Goal: Task Accomplishment & Management: Use online tool/utility

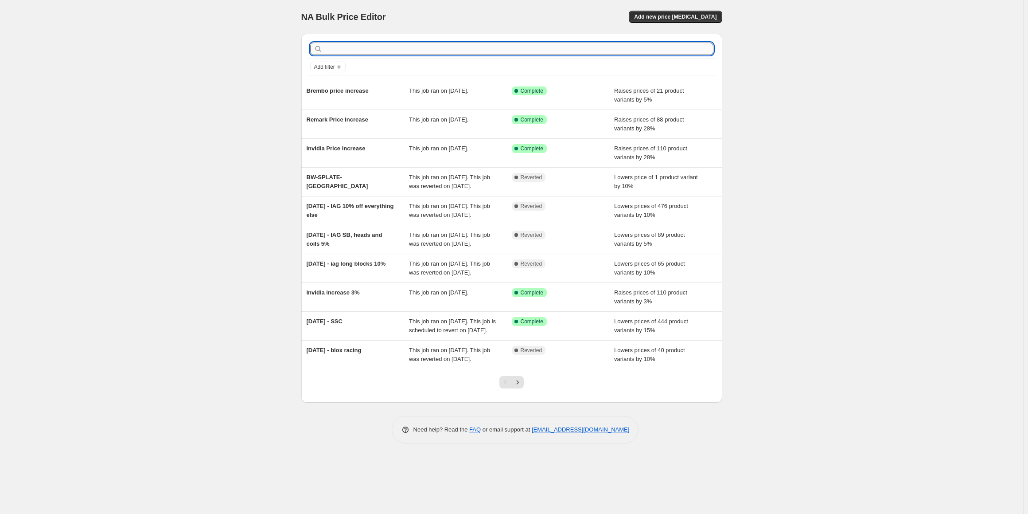
click at [347, 47] on input "text" at bounding box center [518, 49] width 389 height 12
click at [698, 12] on button "Add new price [MEDICAL_DATA]" at bounding box center [675, 17] width 93 height 12
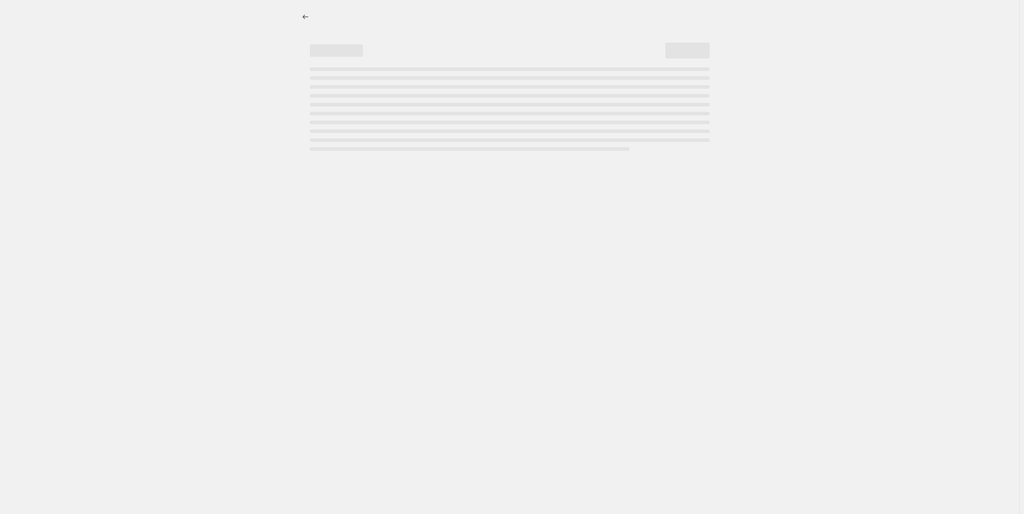
select select "percentage"
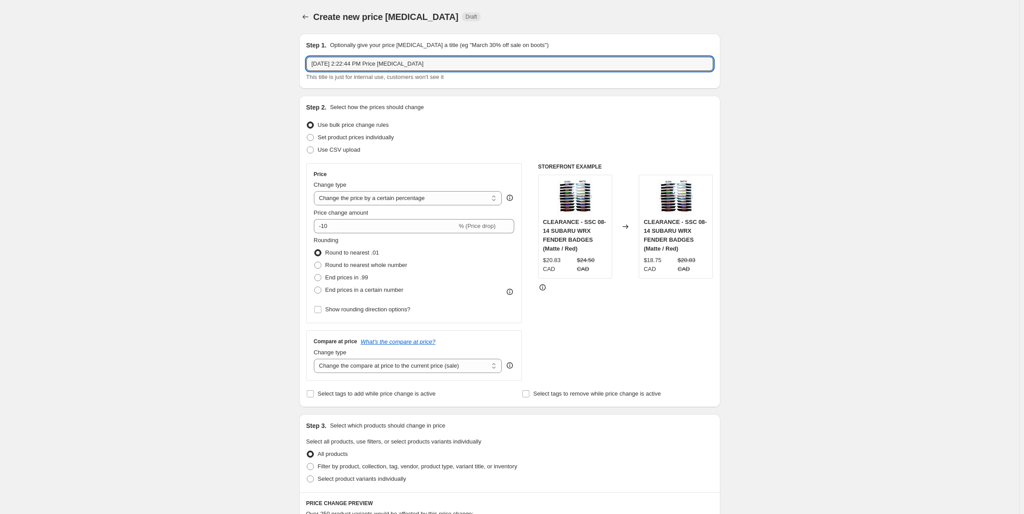
drag, startPoint x: 468, startPoint y: 66, endPoint x: 221, endPoint y: 69, distance: 246.9
click at [221, 69] on div "Create new price [MEDICAL_DATA]. This page is ready Create new price [MEDICAL_D…" at bounding box center [509, 450] width 1019 height 900
type input "Muteki increase 30%"
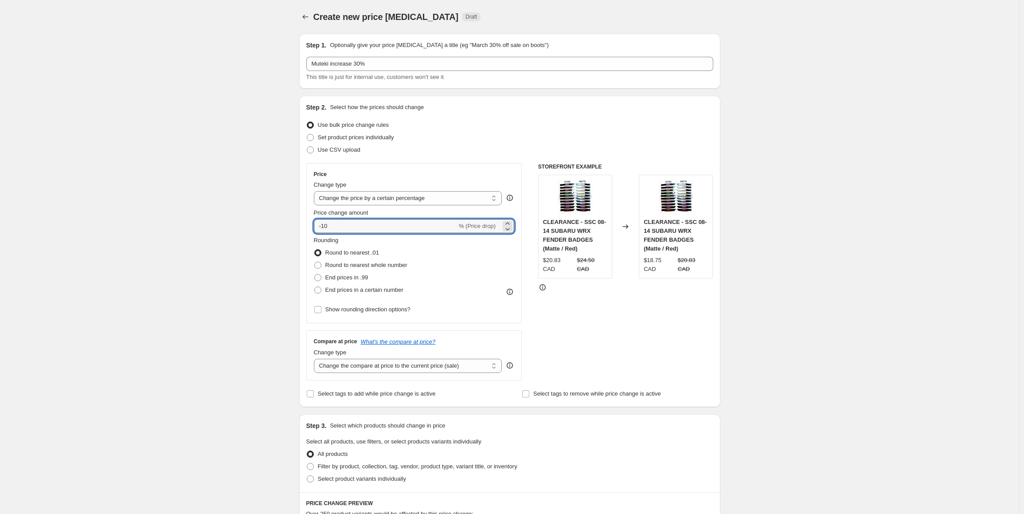
drag, startPoint x: 361, startPoint y: 219, endPoint x: 256, endPoint y: 227, distance: 104.9
click at [256, 227] on div "Create new price [MEDICAL_DATA]. This page is ready Create new price [MEDICAL_D…" at bounding box center [509, 450] width 1019 height 900
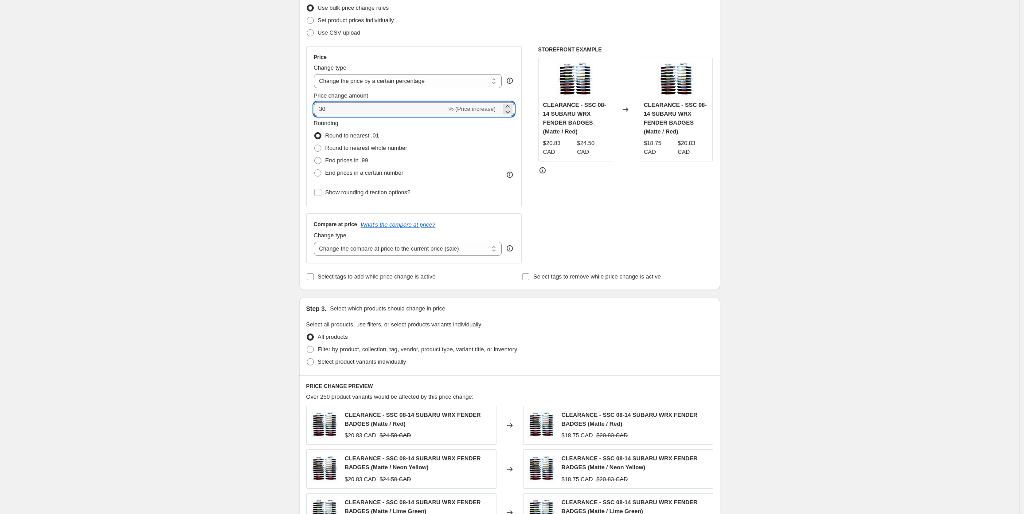
scroll to position [222, 0]
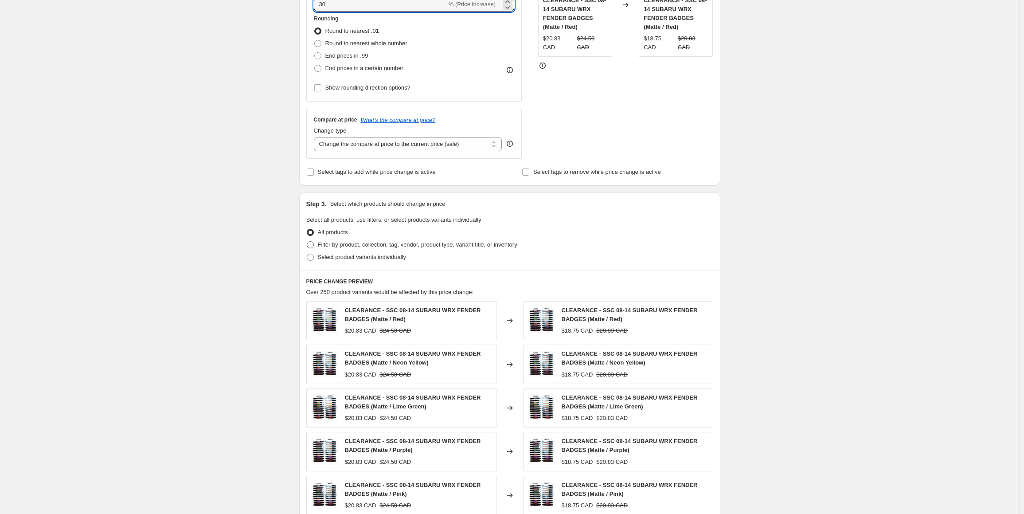
type input "30"
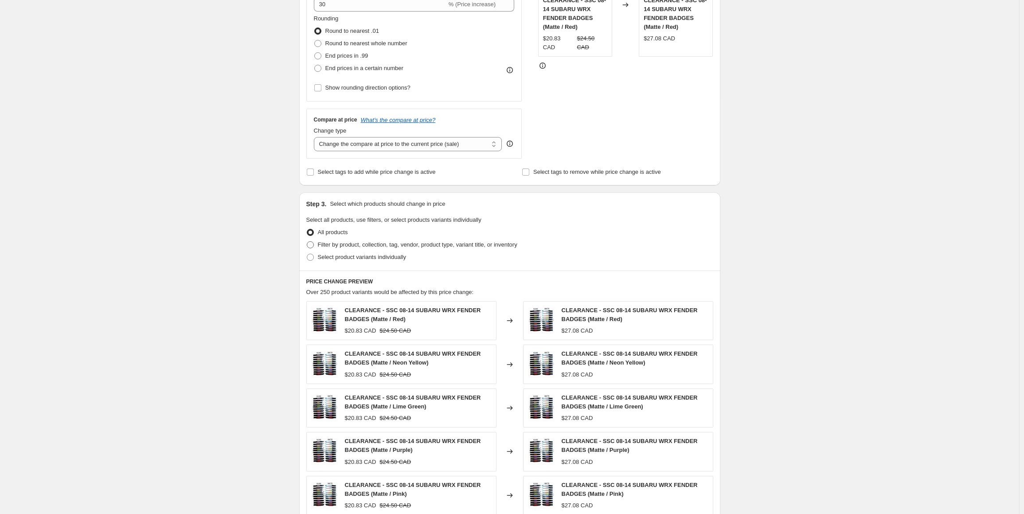
click at [340, 244] on span "Filter by product, collection, tag, vendor, product type, variant title, or inv…" at bounding box center [417, 244] width 199 height 7
click at [307, 242] on input "Filter by product, collection, tag, vendor, product type, variant title, or inv…" at bounding box center [307, 241] width 0 height 0
radio input "true"
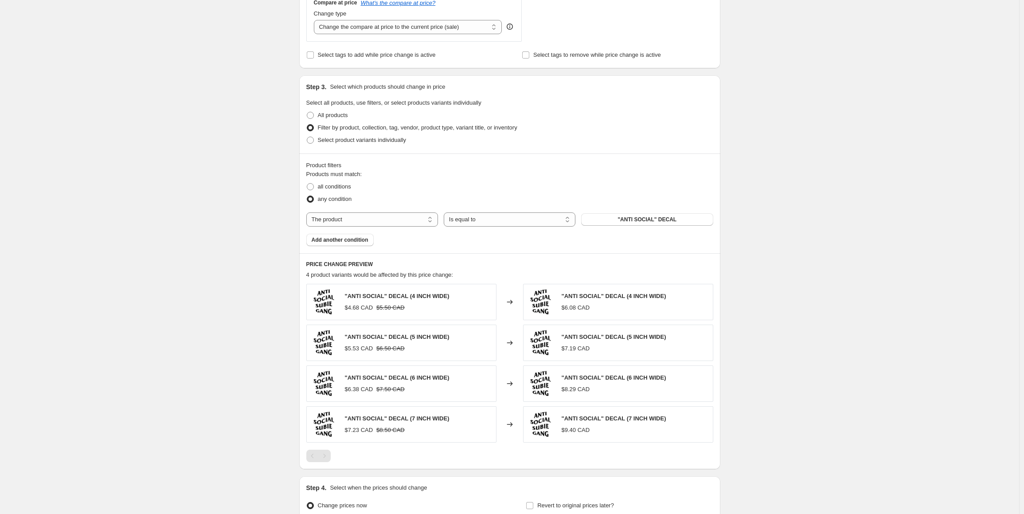
scroll to position [355, 0]
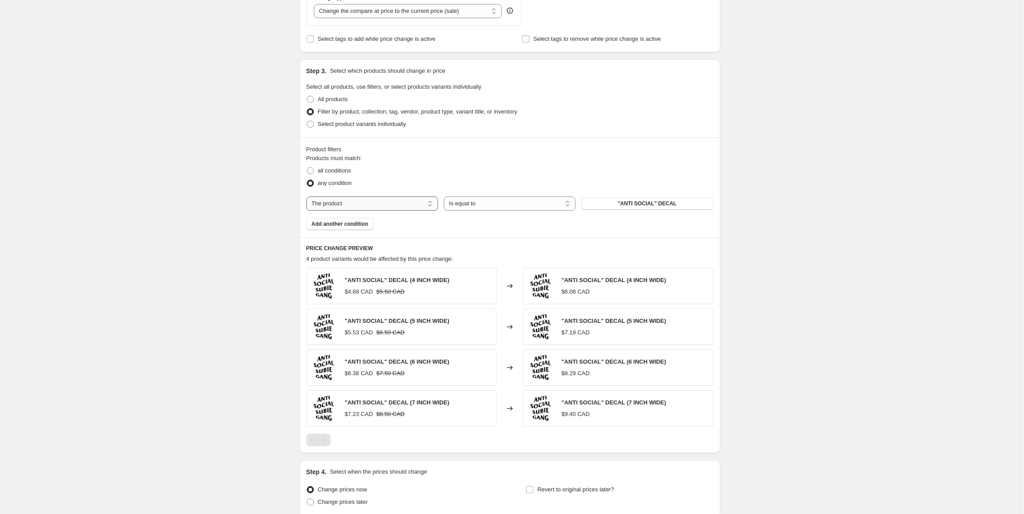
click at [337, 198] on select "The product The product's collection The product's tag The product's vendor The…" at bounding box center [372, 203] width 132 height 14
select select "tag"
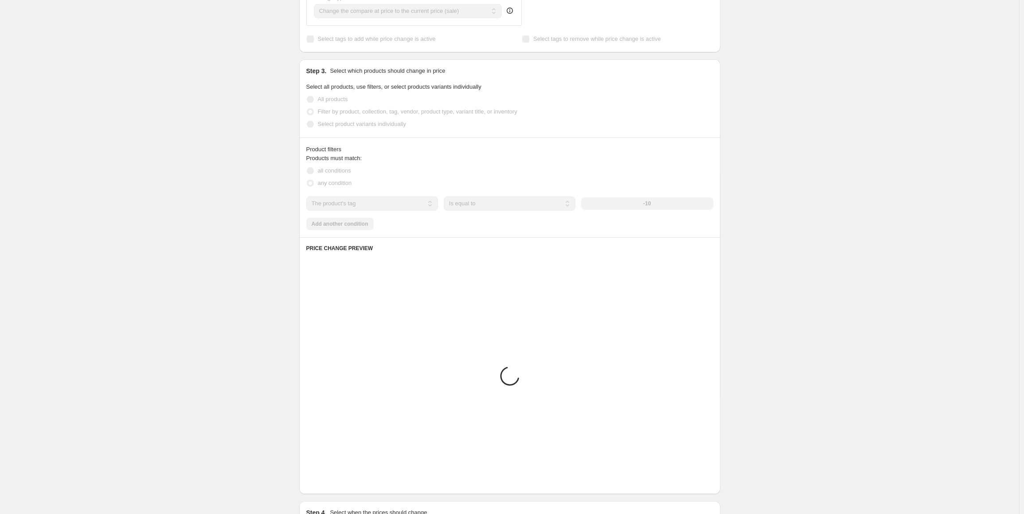
scroll to position [311, 0]
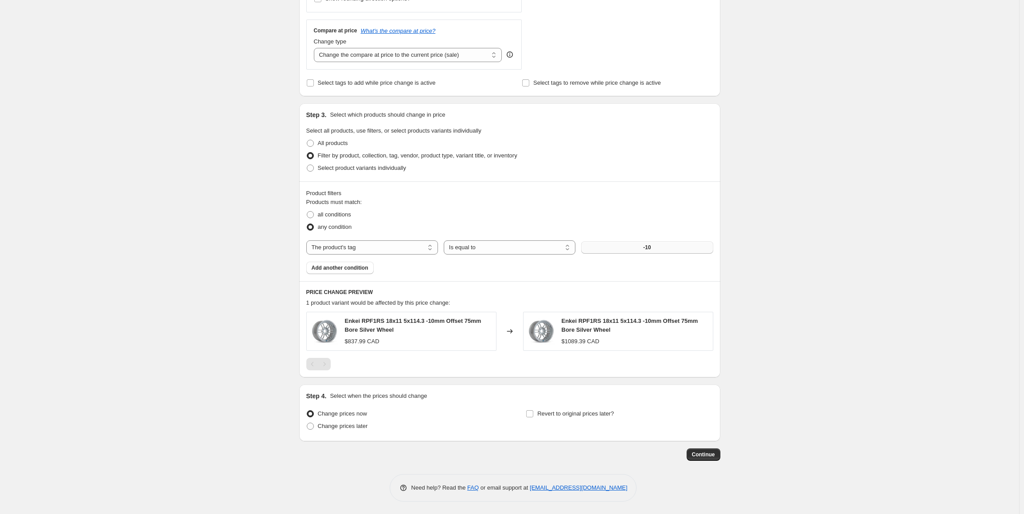
click at [655, 242] on button "-10" at bounding box center [647, 247] width 132 height 12
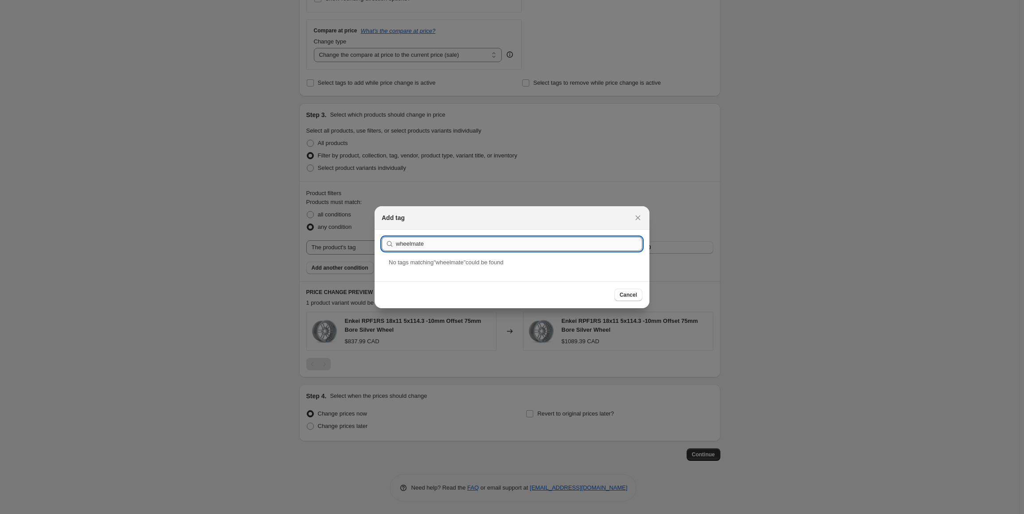
click at [411, 243] on input "wheelmate" at bounding box center [519, 244] width 246 height 14
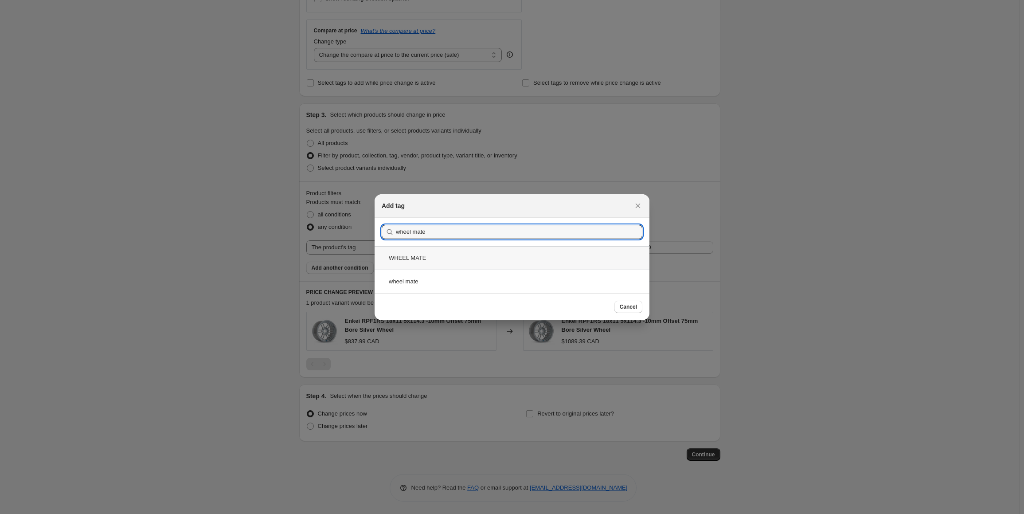
type input "wheel mate"
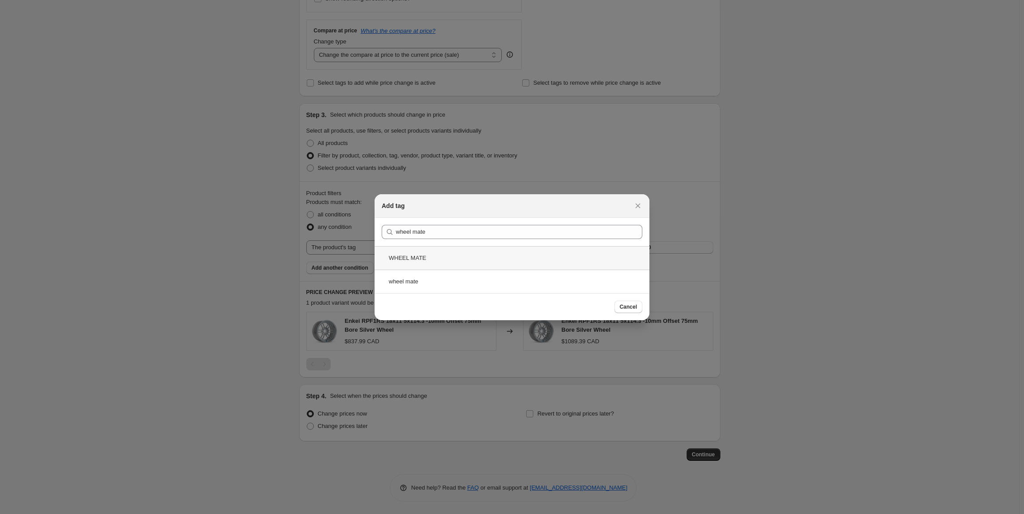
click at [427, 257] on div "WHEEL MATE" at bounding box center [511, 257] width 275 height 23
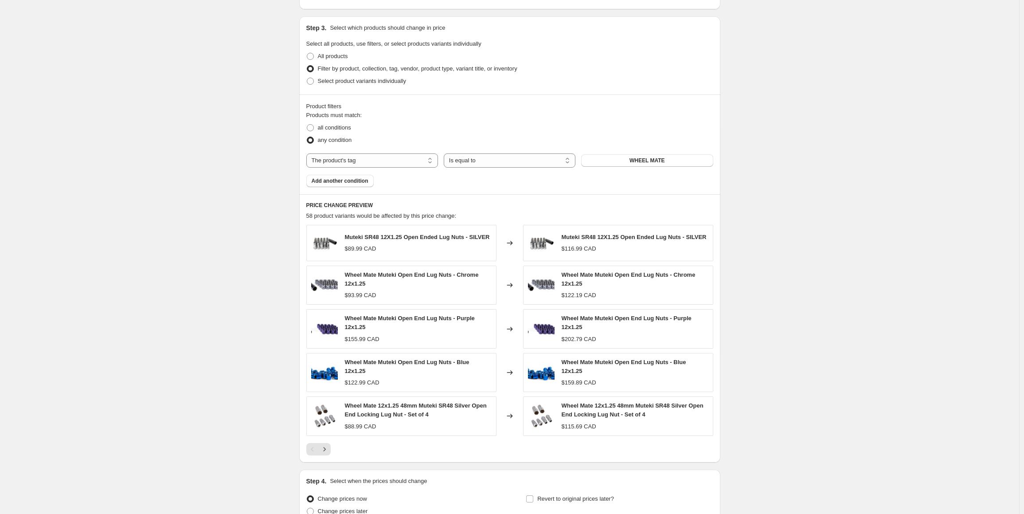
scroll to position [392, 0]
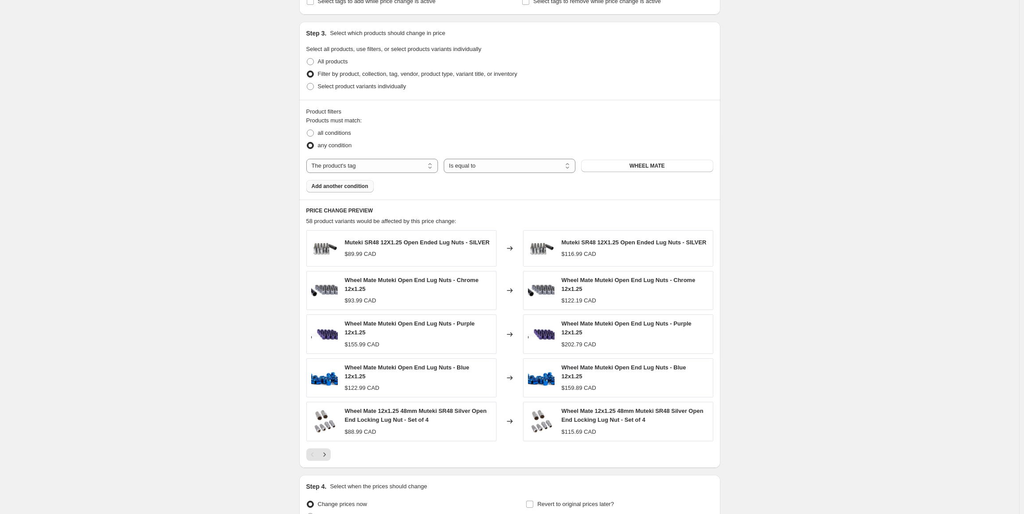
click at [334, 184] on span "Add another condition" at bounding box center [340, 186] width 57 height 7
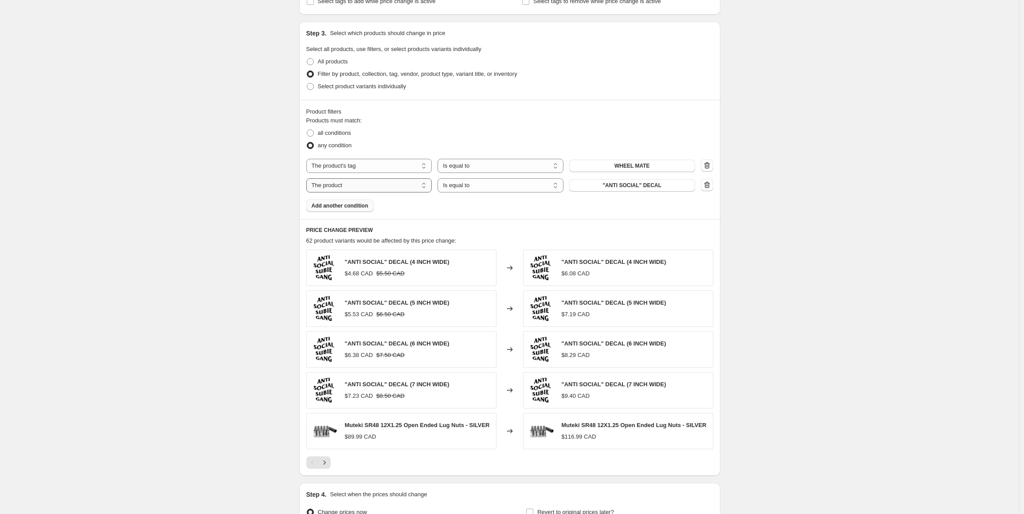
click at [347, 189] on select "The product The product's collection The product's tag The product's vendor The…" at bounding box center [369, 185] width 126 height 14
select select "product_status"
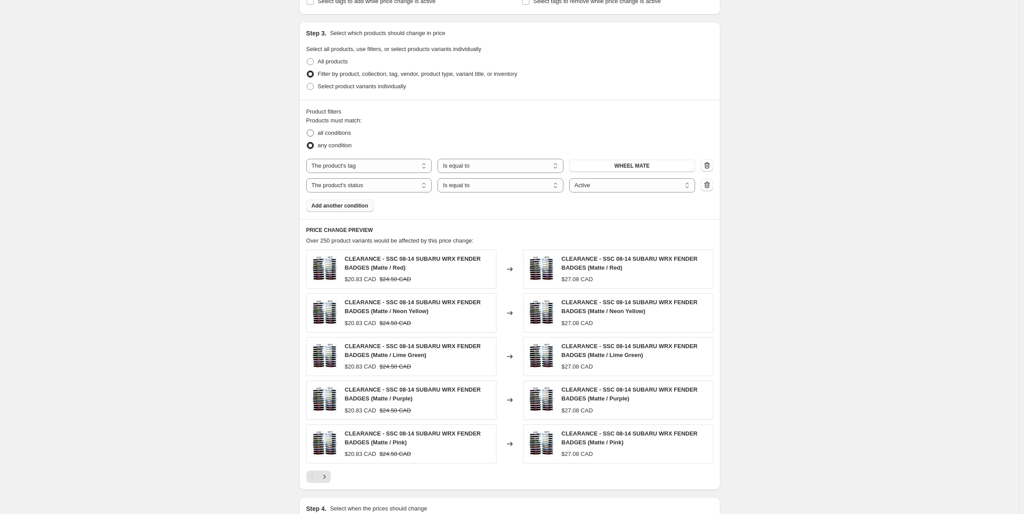
click at [328, 130] on span "all conditions" at bounding box center [334, 132] width 33 height 7
click at [307, 130] on input "all conditions" at bounding box center [307, 129] width 0 height 0
radio input "true"
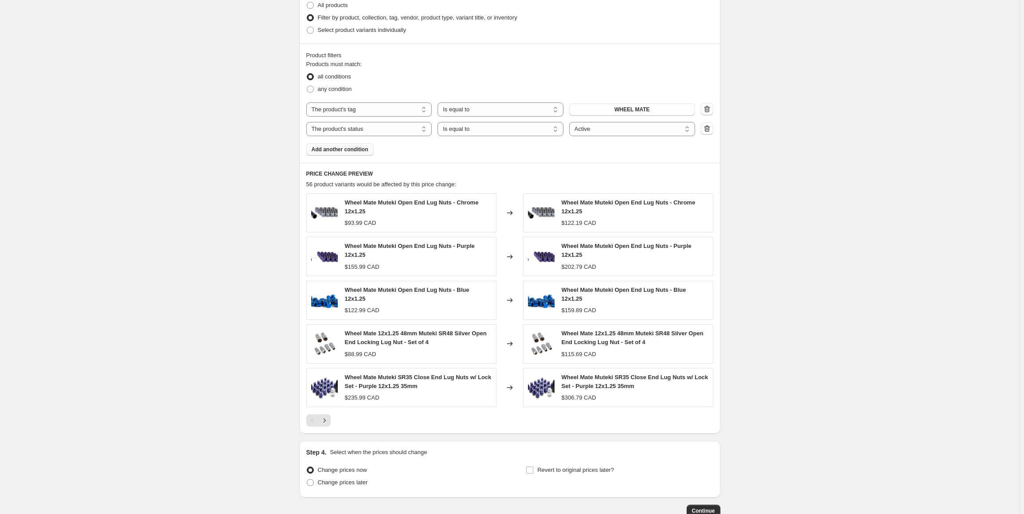
scroll to position [503, 0]
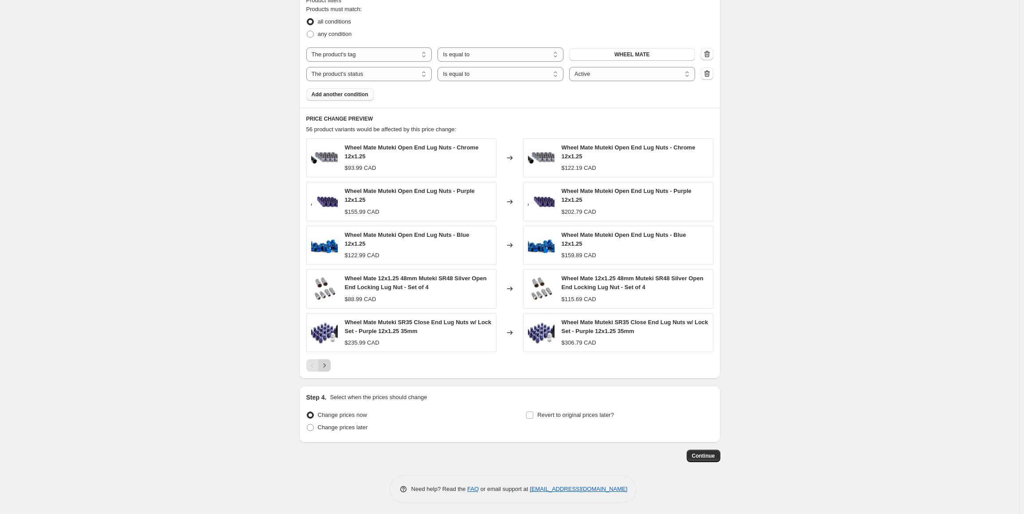
click at [326, 364] on icon "Next" at bounding box center [324, 365] width 9 height 9
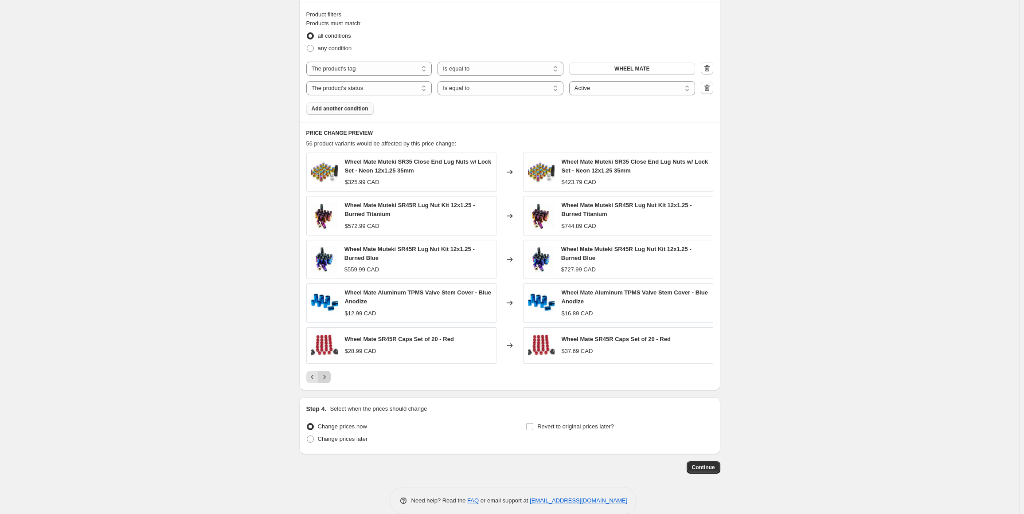
scroll to position [500, 0]
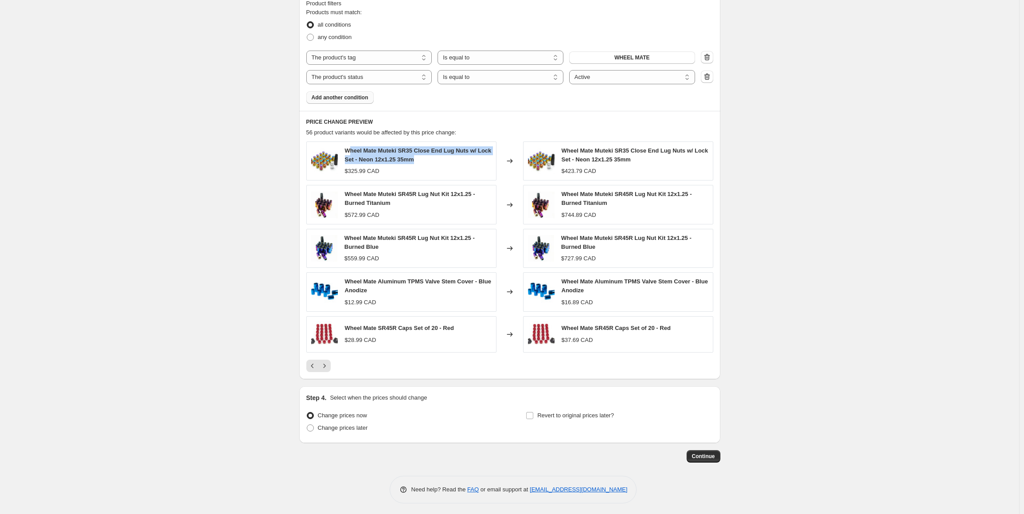
drag, startPoint x: 350, startPoint y: 150, endPoint x: 428, endPoint y: 156, distance: 78.2
click at [428, 156] on div "Wheel Mate Muteki SR35 Close End Lug Nuts w/ Lock Set - Neon 12x1.25 35mm" at bounding box center [418, 155] width 147 height 18
click at [427, 158] on div "Wheel Mate Muteki SR35 Close End Lug Nuts w/ Lock Set - Neon 12x1.25 35mm" at bounding box center [418, 155] width 147 height 18
drag, startPoint x: 427, startPoint y: 160, endPoint x: 347, endPoint y: 146, distance: 81.4
click at [347, 146] on div "Wheel Mate Muteki SR35 Close End Lug Nuts w/ Lock Set - Neon 12x1.25 35mm" at bounding box center [418, 155] width 147 height 18
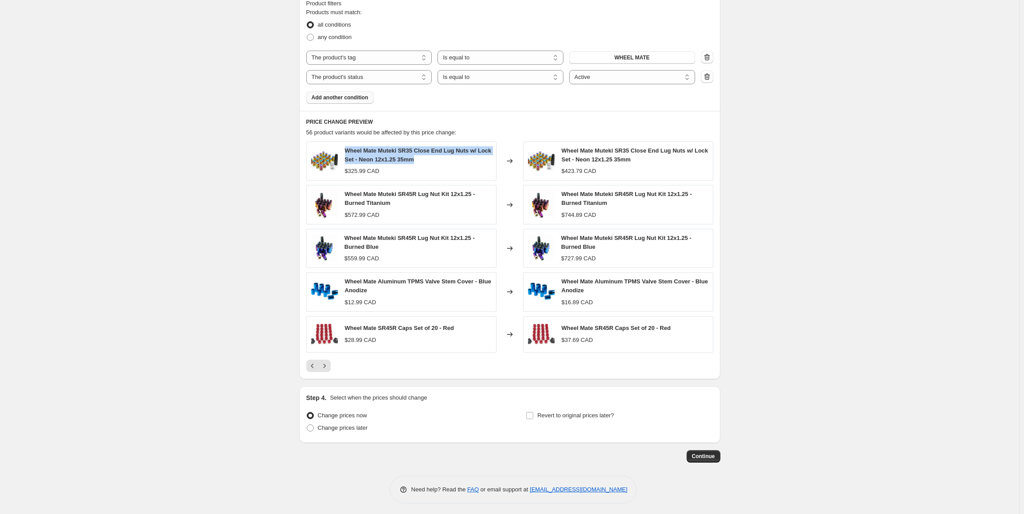
click at [338, 96] on span "Add another condition" at bounding box center [340, 97] width 57 height 7
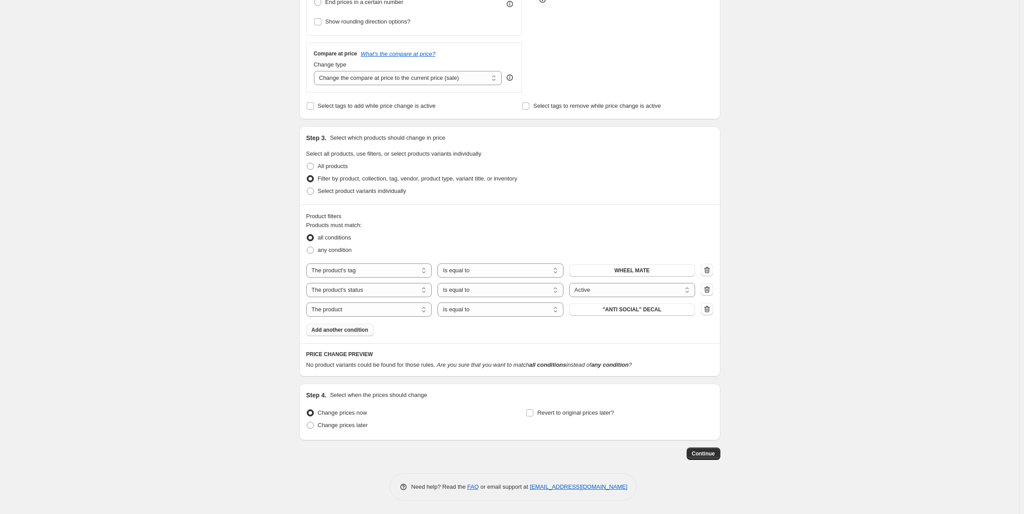
scroll to position [287, 0]
click at [358, 310] on select "The product The product's collection The product's tag The product's vendor The…" at bounding box center [369, 310] width 126 height 14
click at [707, 310] on icon "button" at bounding box center [707, 309] width 6 height 7
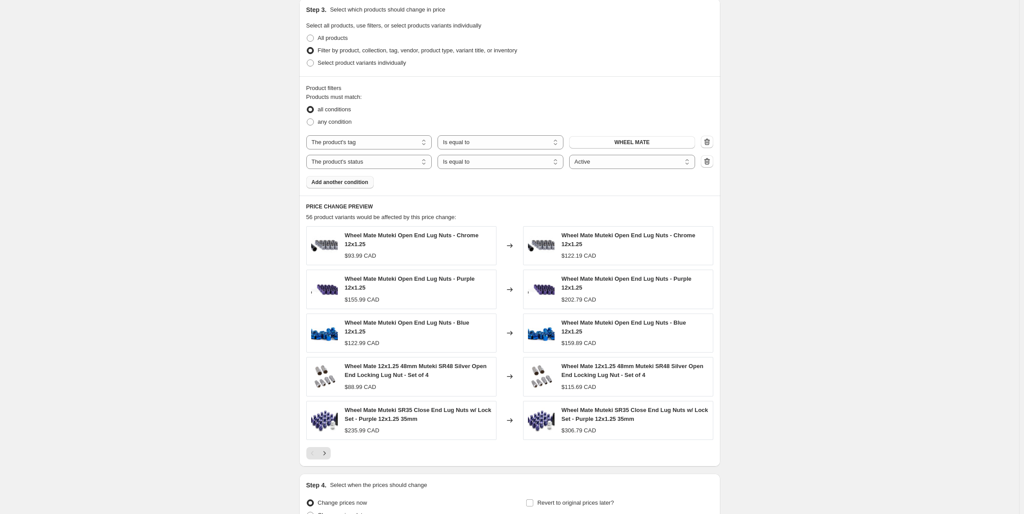
scroll to position [503, 0]
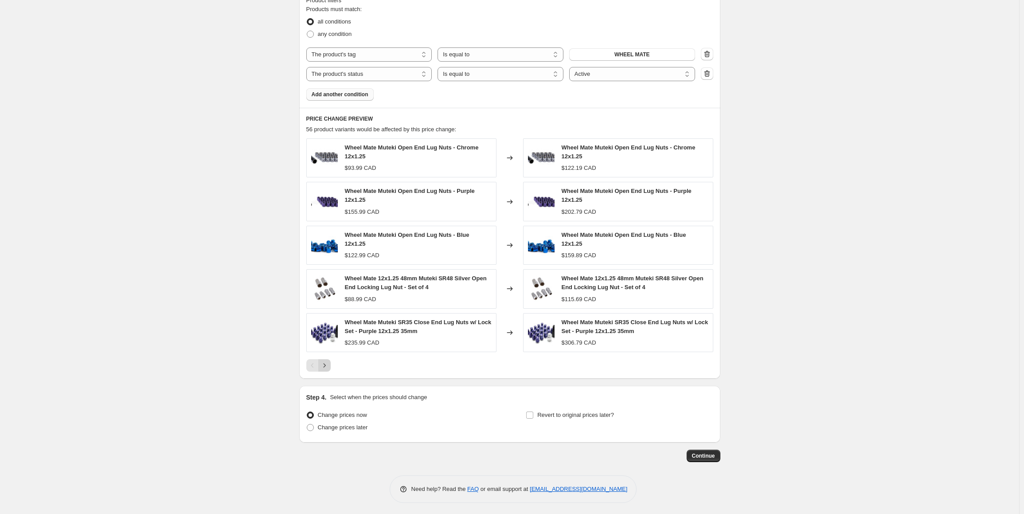
click at [327, 362] on icon "Next" at bounding box center [324, 365] width 9 height 9
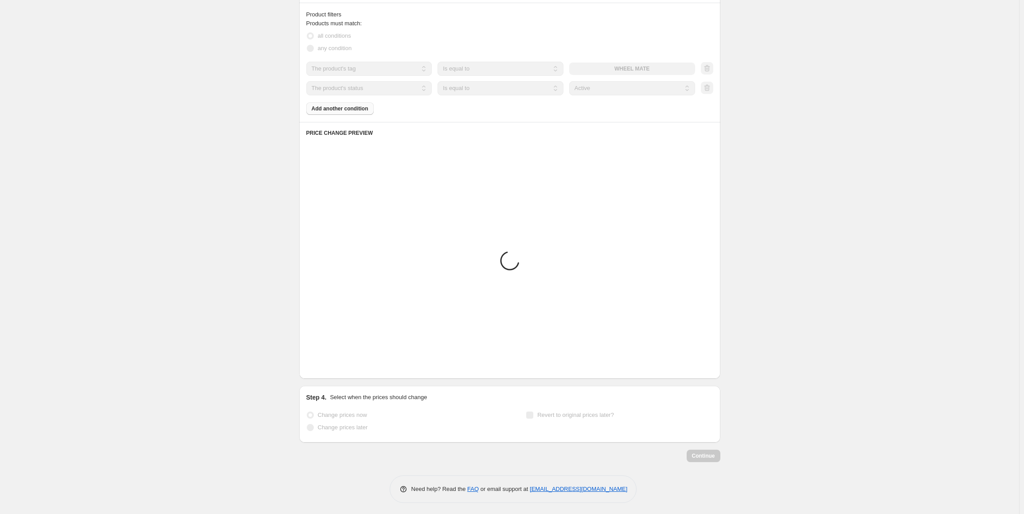
scroll to position [500, 0]
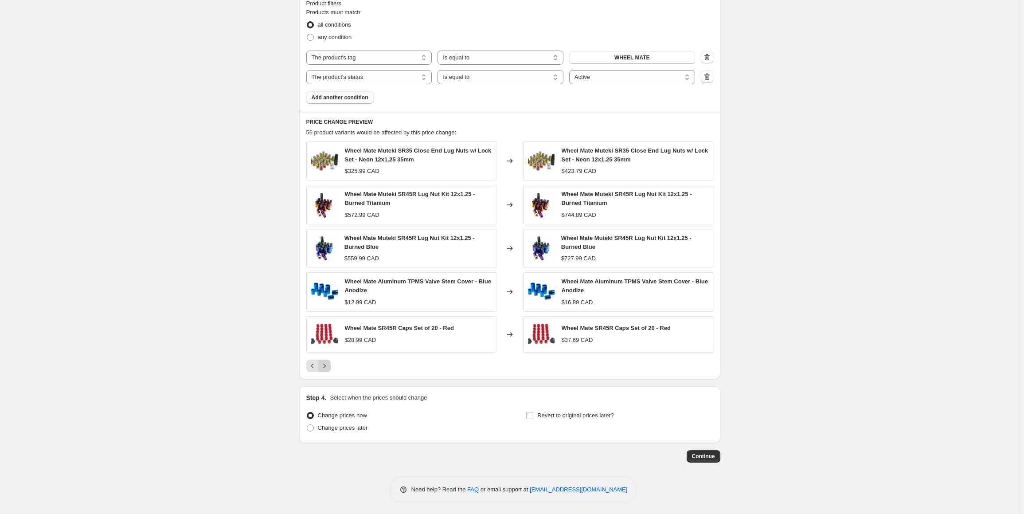
click at [327, 361] on icon "Next" at bounding box center [324, 365] width 9 height 9
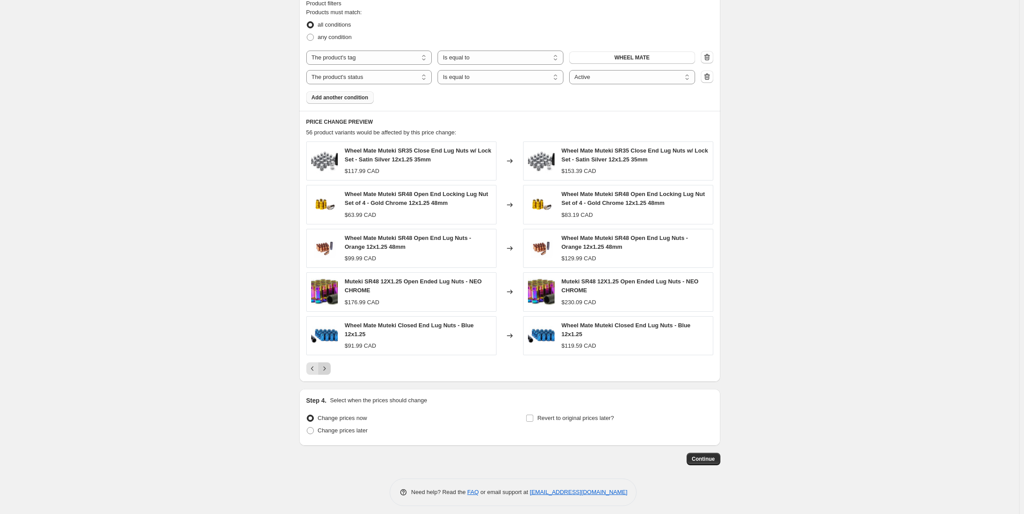
click at [327, 364] on icon "Next" at bounding box center [324, 368] width 9 height 9
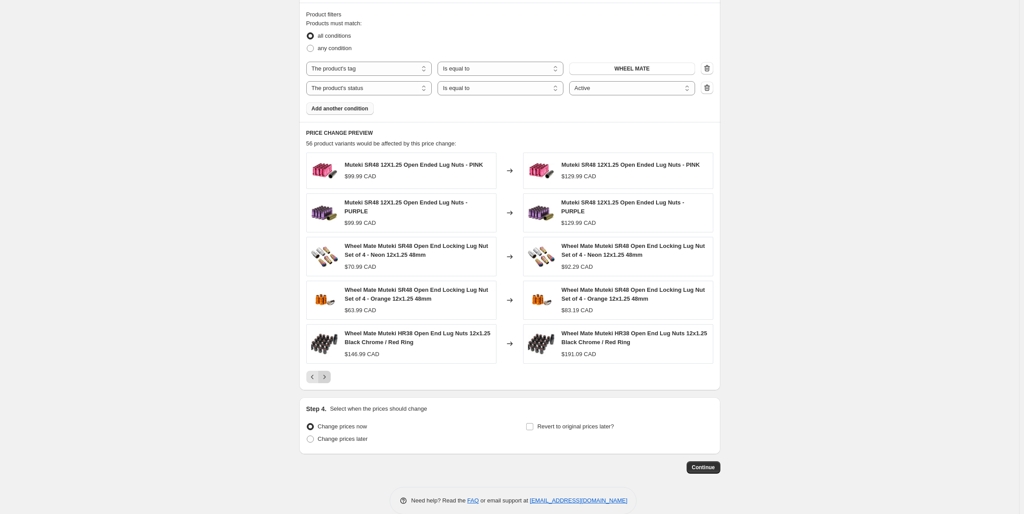
scroll to position [498, 0]
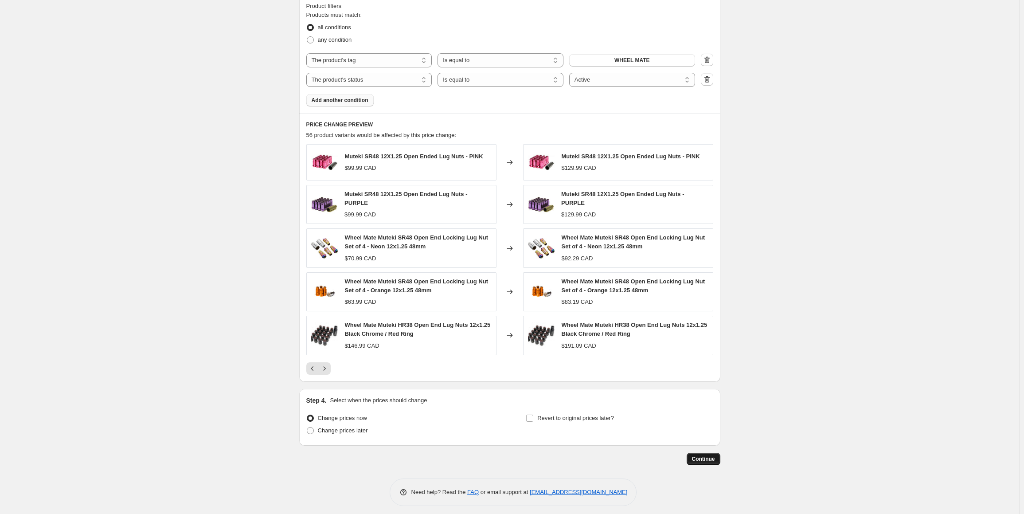
click at [696, 455] on span "Continue" at bounding box center [703, 458] width 23 height 7
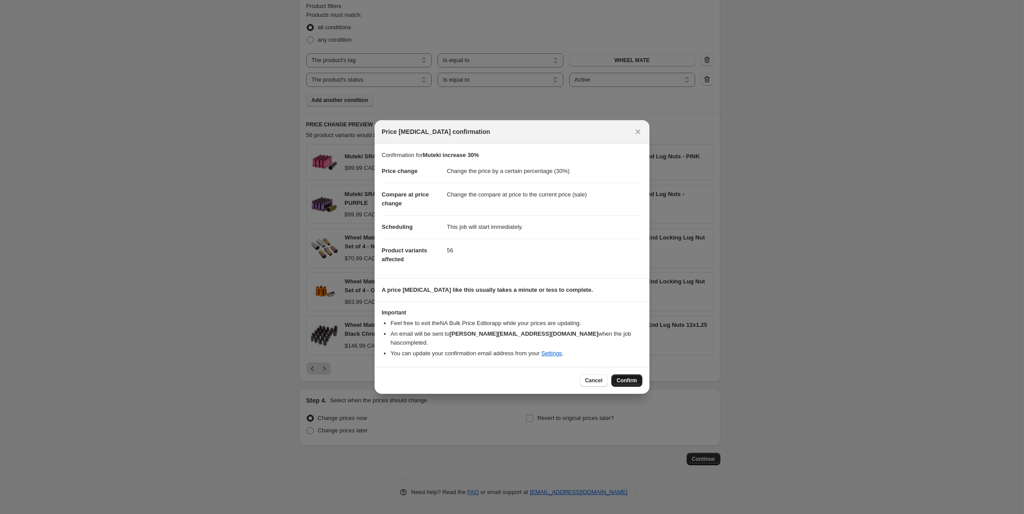
click at [620, 377] on span "Confirm" at bounding box center [626, 380] width 20 height 7
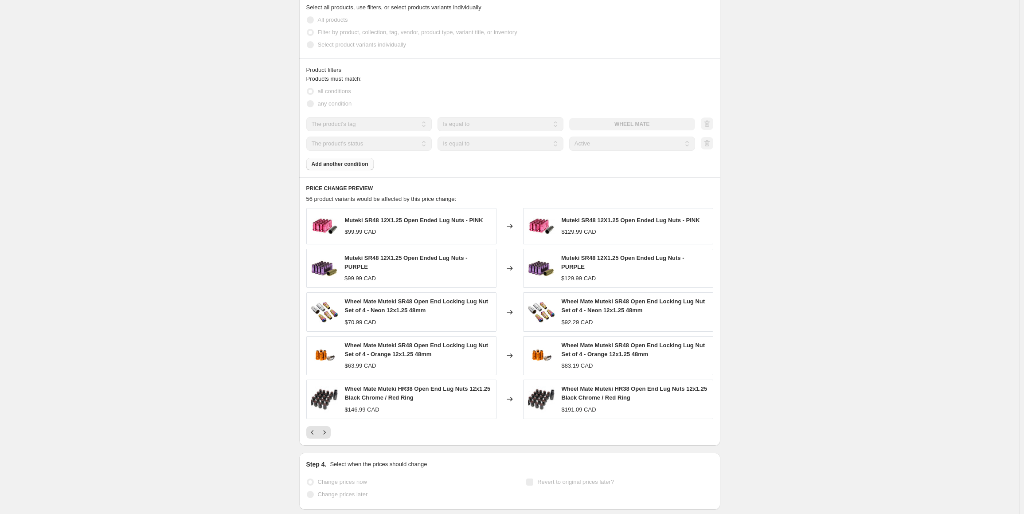
scroll to position [521, 0]
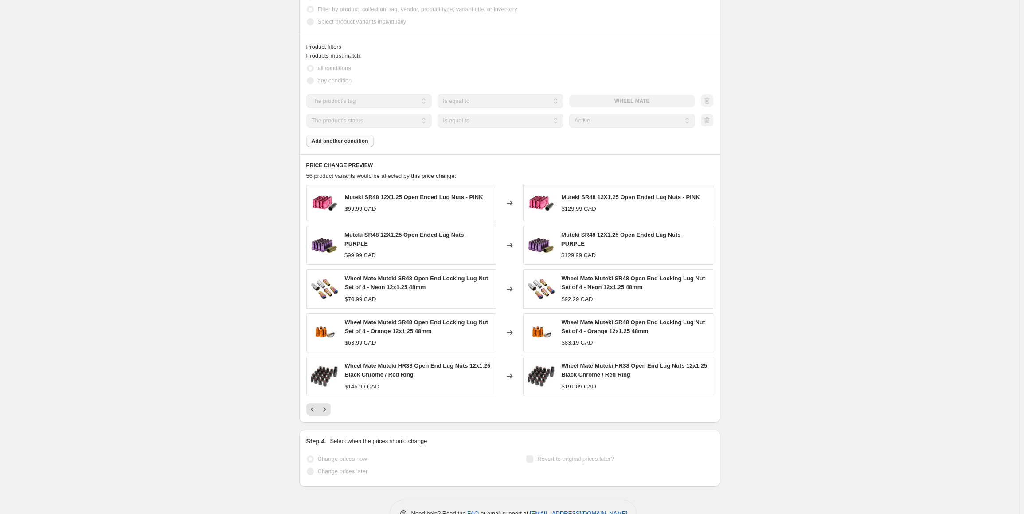
select select "percentage"
select select "tag"
select select "product_status"
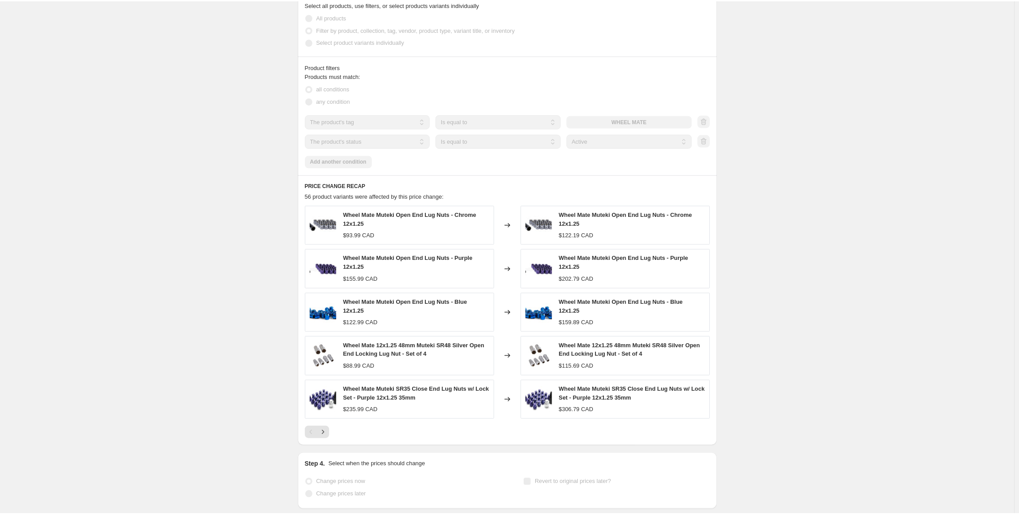
scroll to position [0, 0]
